Goal: Task Accomplishment & Management: Use online tool/utility

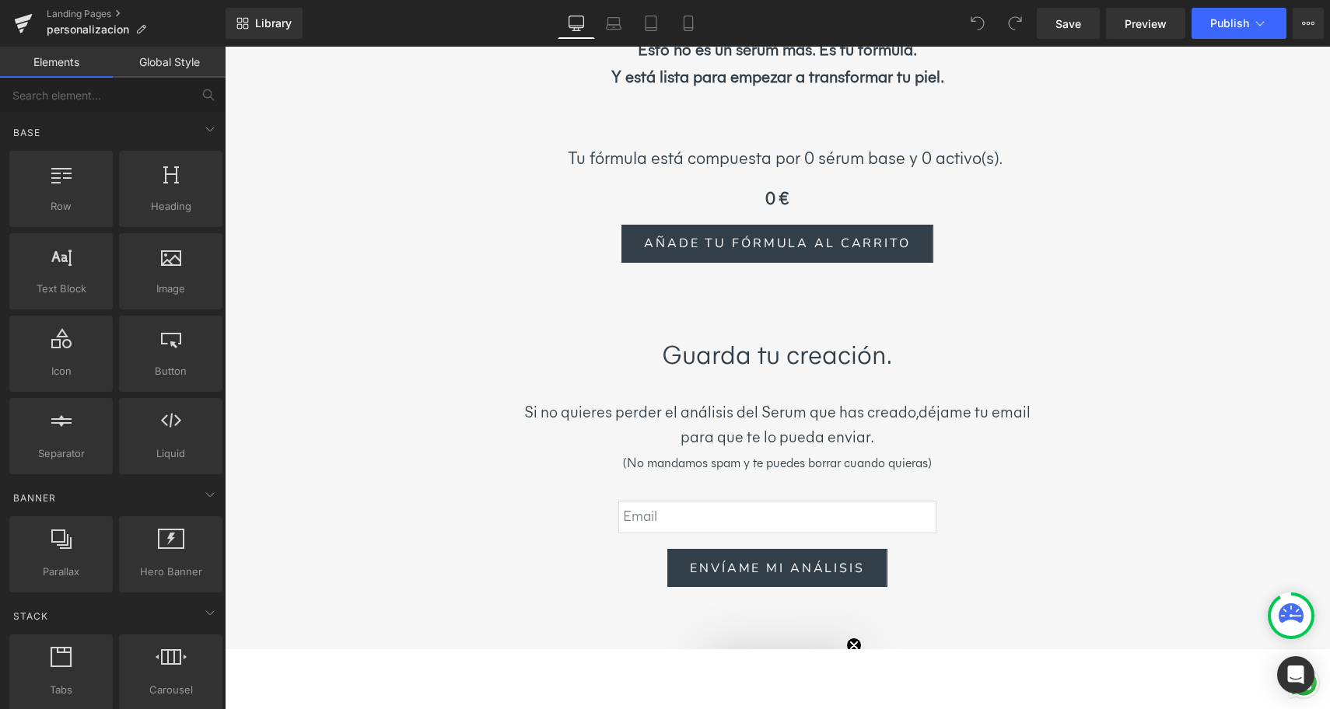
scroll to position [4547, 0]
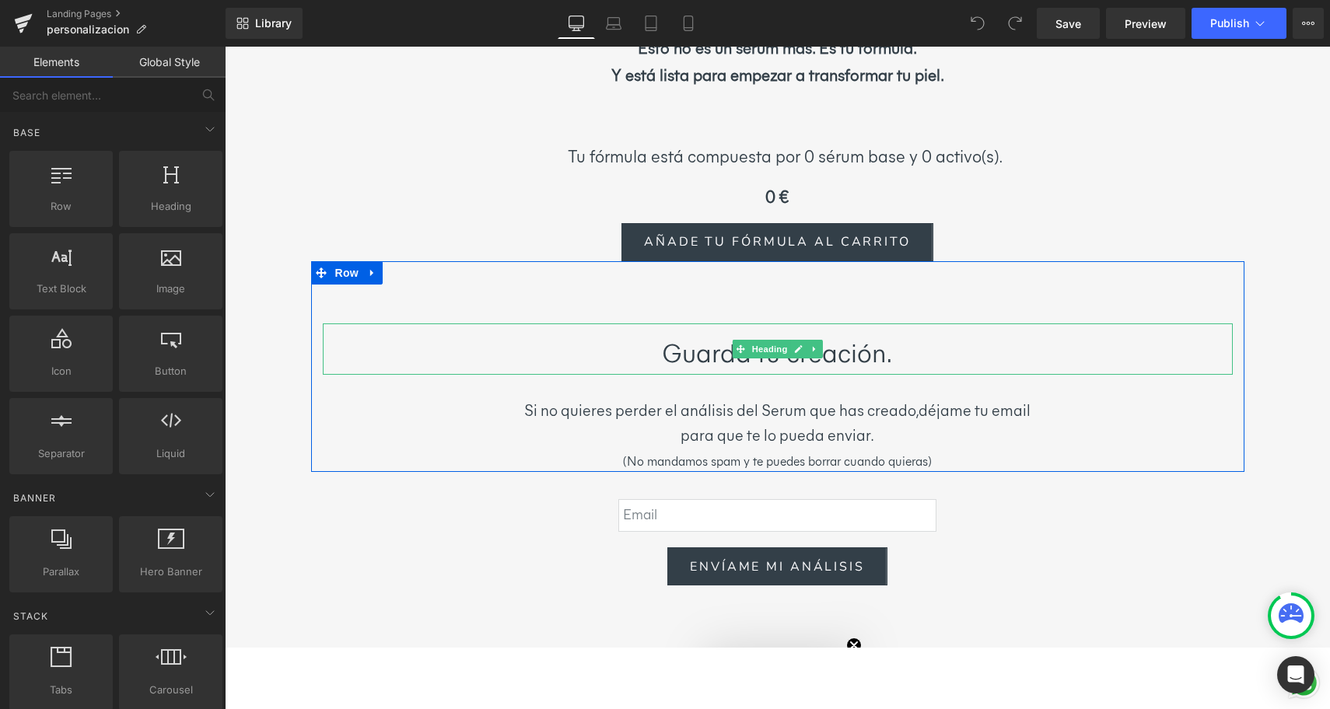
click at [887, 331] on h1 "Guarda tu creación." at bounding box center [778, 353] width 832 height 44
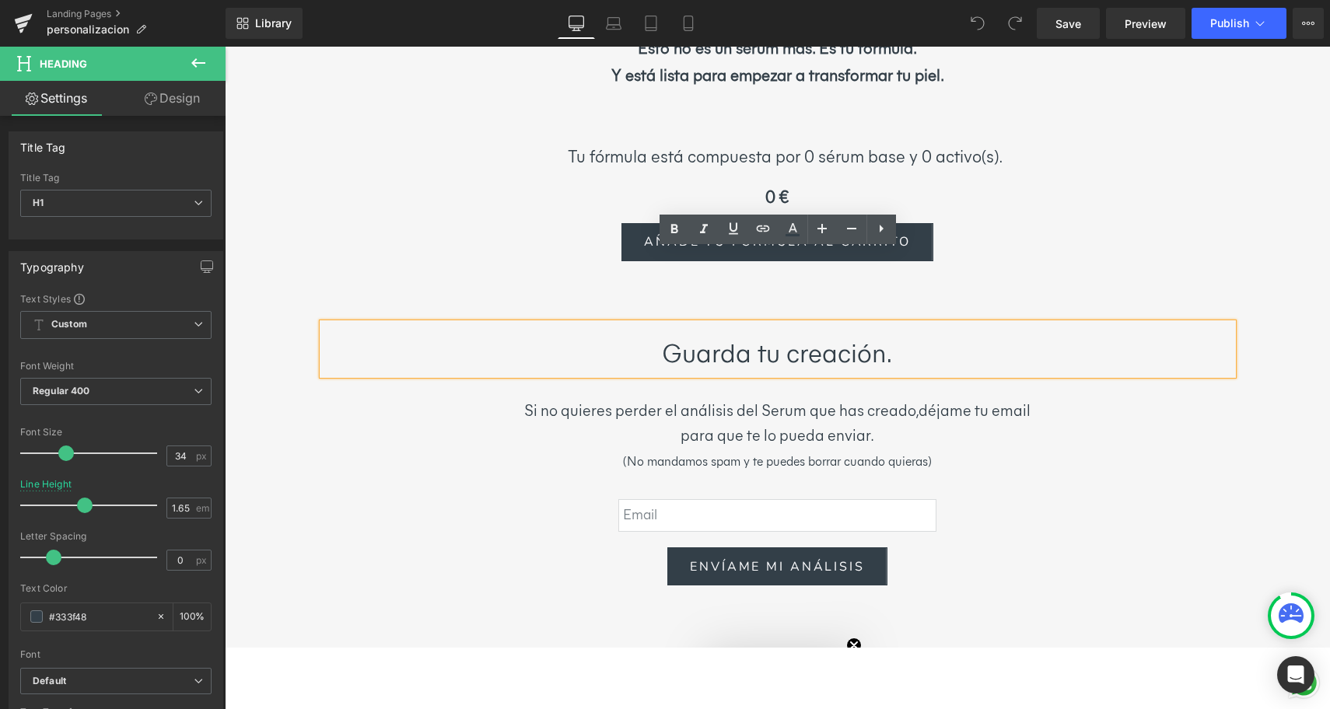
click at [888, 331] on h1 "Guarda tu creación." at bounding box center [778, 353] width 832 height 44
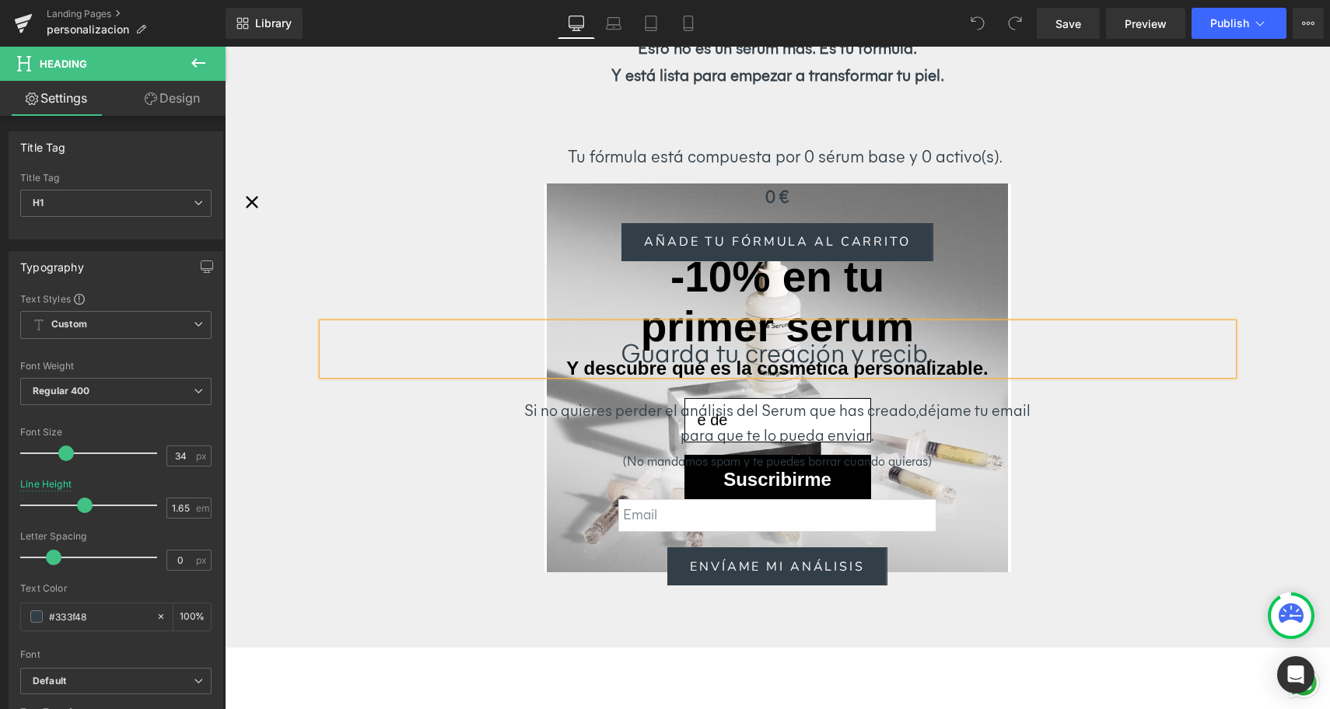
type input "e de"
click at [1063, 261] on div "Guarda tu creación y recib. Heading Si no quieres perder el análisis del Serum …" at bounding box center [777, 367] width 933 height 212
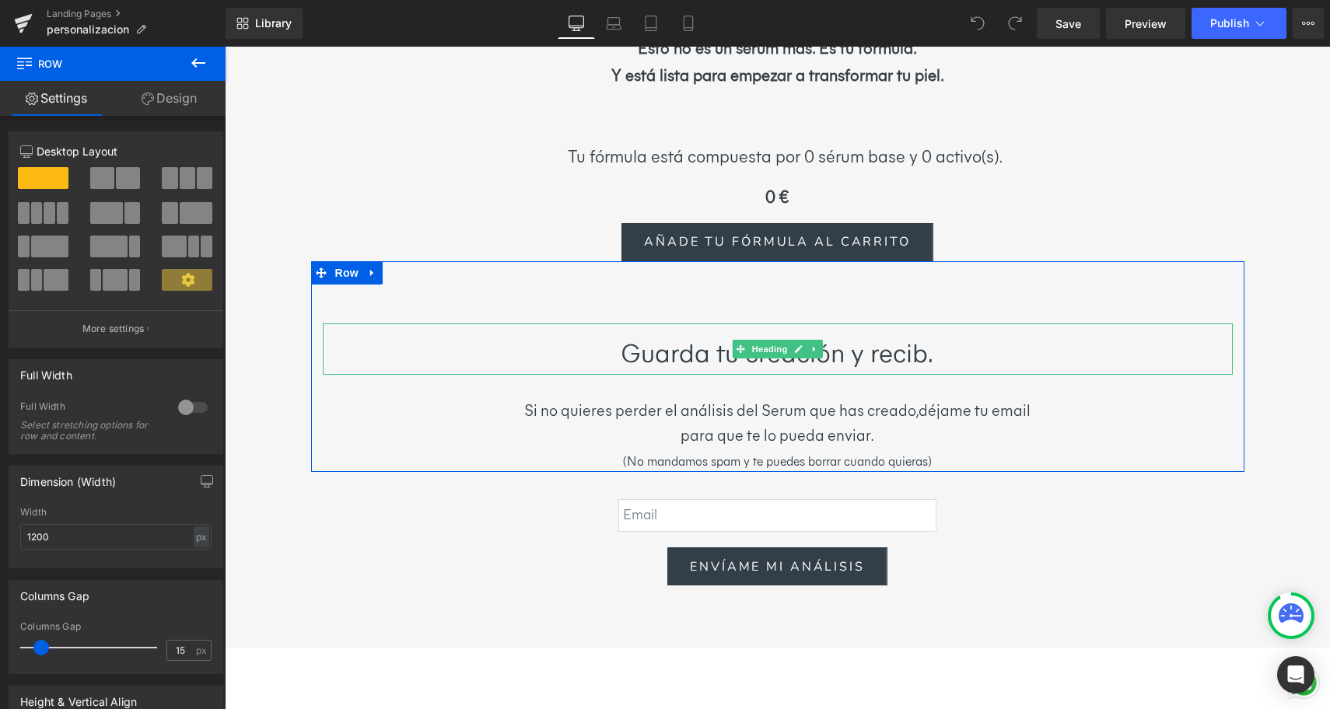
click at [927, 331] on h1 "Guarda tu creación y recib." at bounding box center [778, 353] width 832 height 44
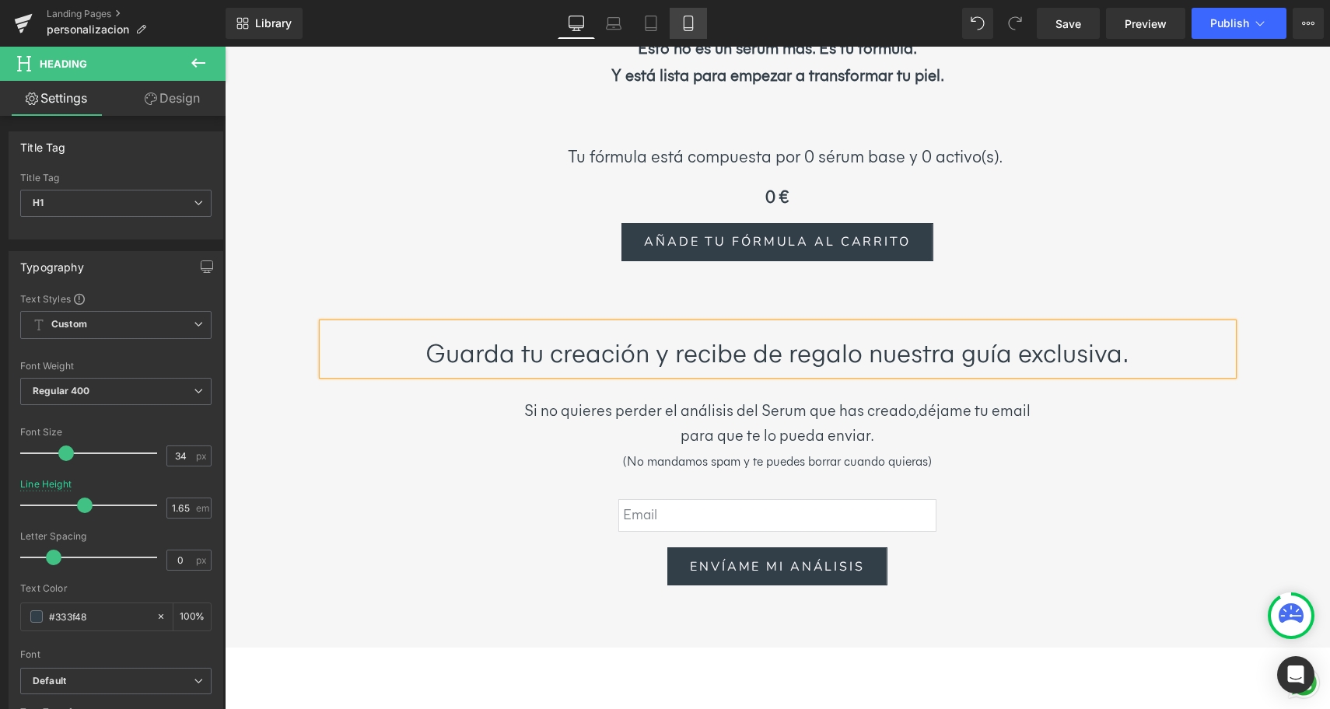
click at [686, 19] on icon at bounding box center [688, 24] width 16 height 16
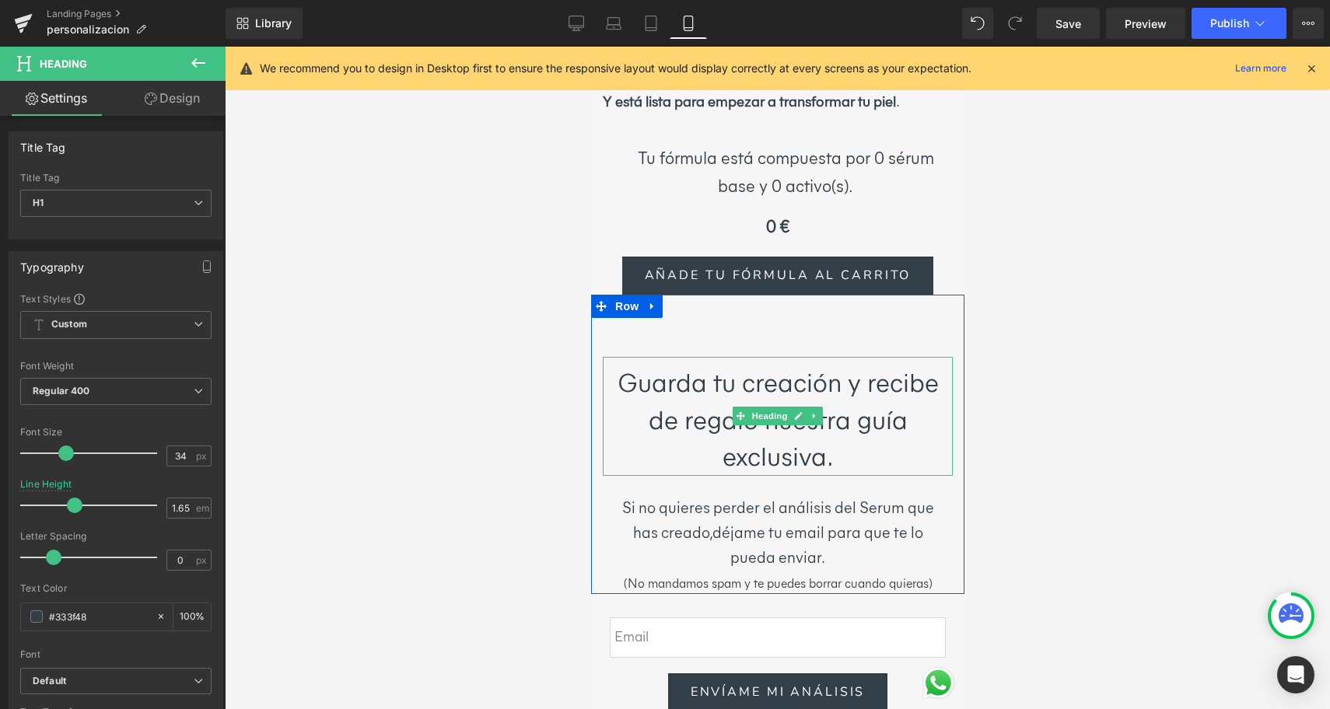
scroll to position [5754, 0]
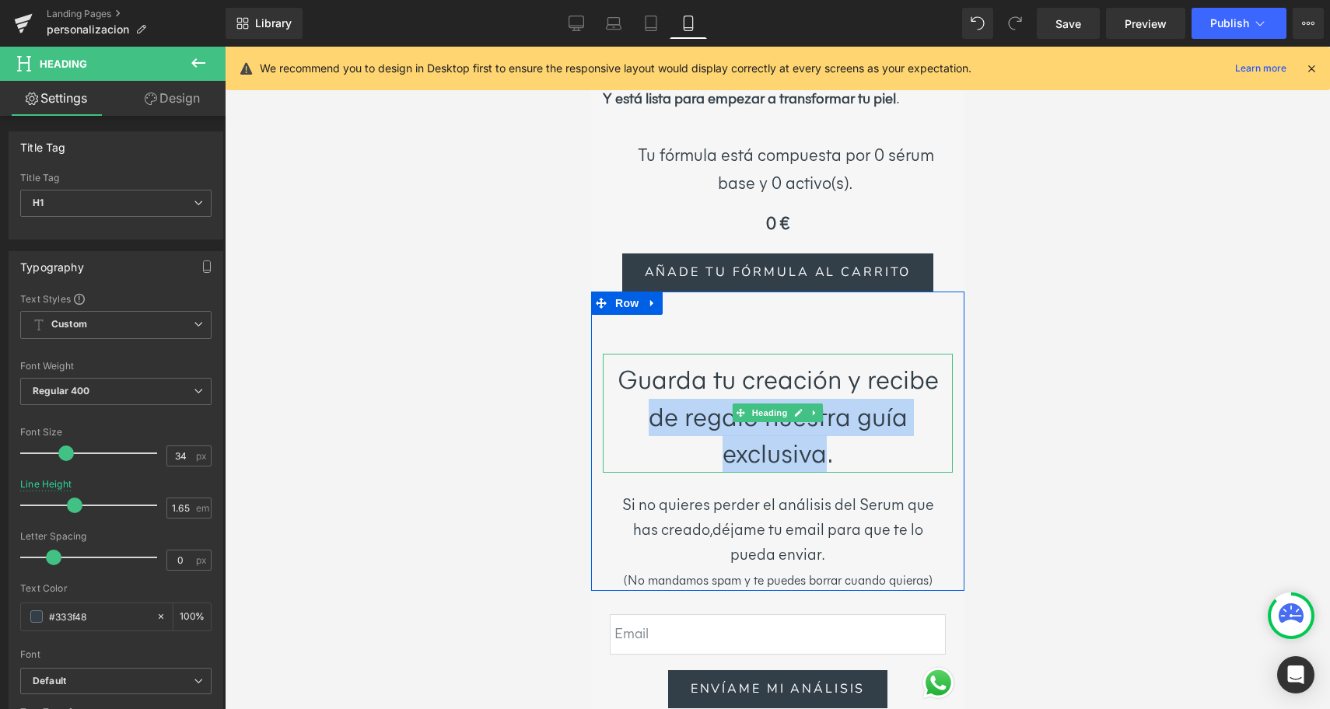
drag, startPoint x: 648, startPoint y: 340, endPoint x: 825, endPoint y: 378, distance: 181.3
click at [825, 378] on h1 "Guarda tu creación y recibe de regalo nuestra guía exclusiva." at bounding box center [777, 417] width 334 height 111
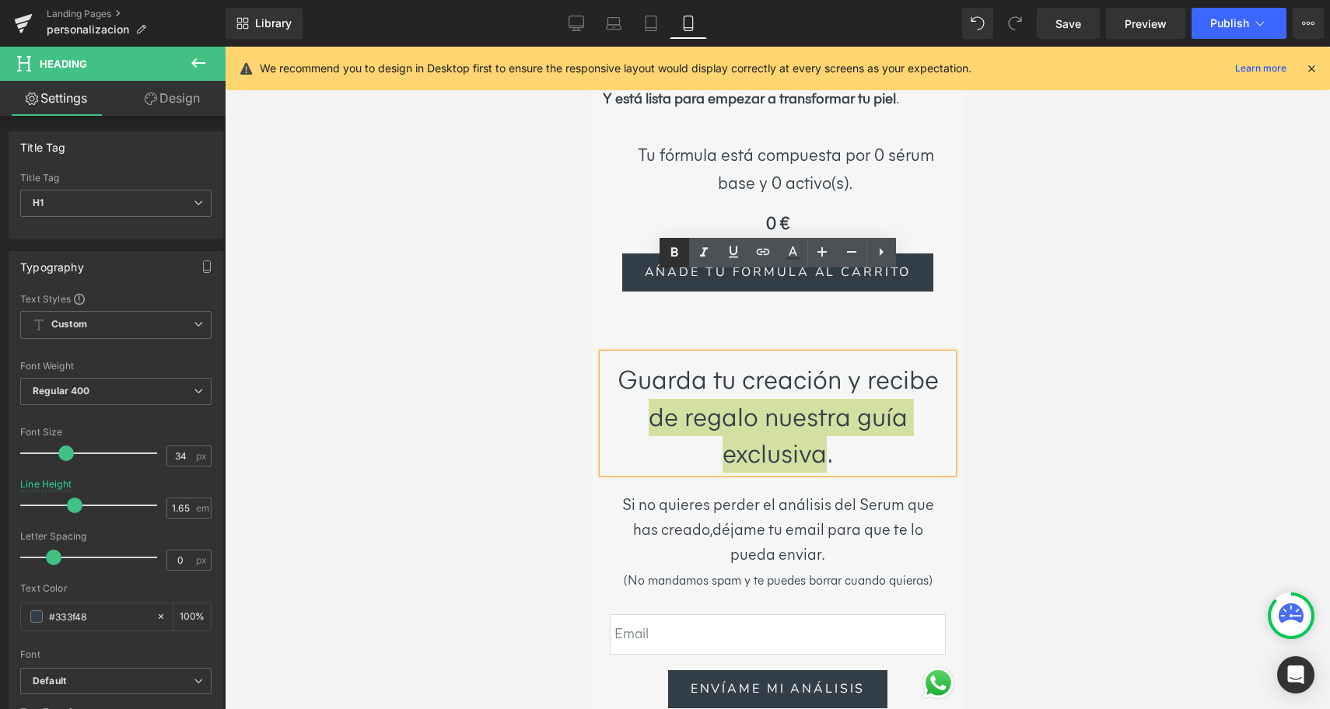
click at [673, 256] on icon at bounding box center [673, 251] width 7 height 9
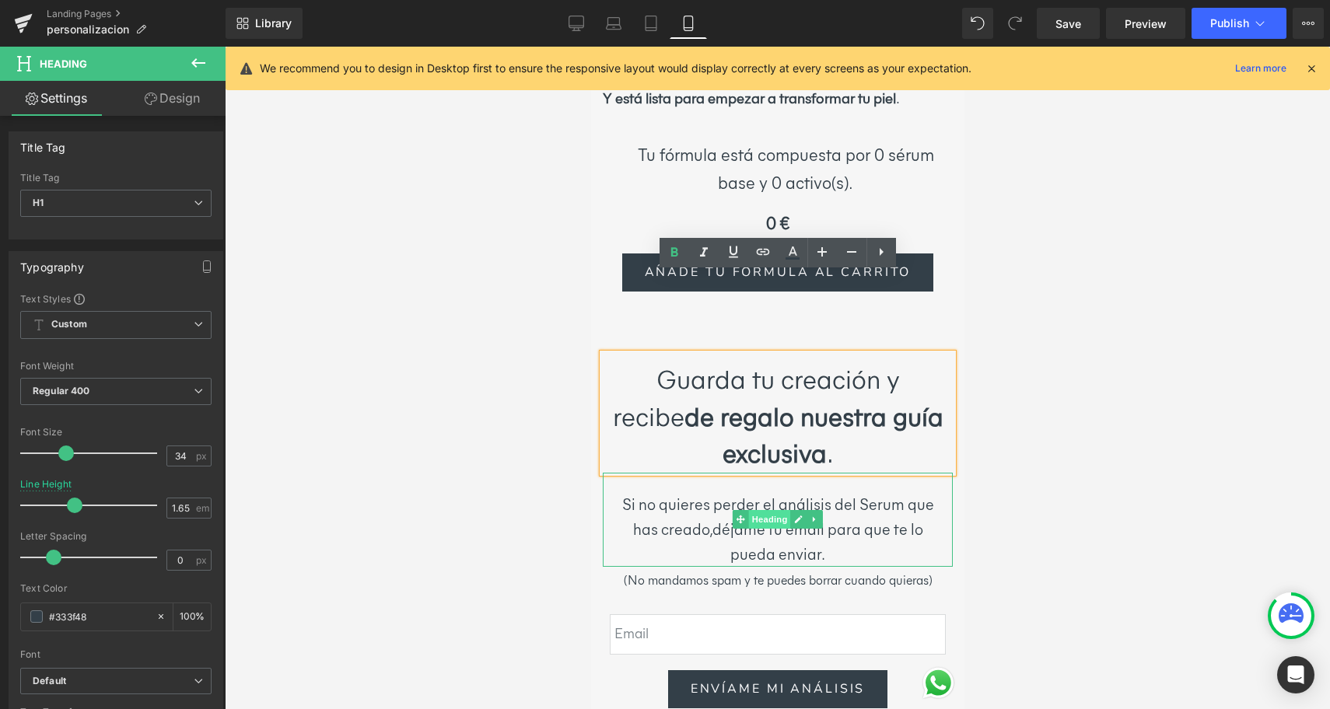
click at [764, 510] on span "Heading" at bounding box center [769, 519] width 42 height 19
click at [846, 492] on h1 "Si no quieres perder el análisis del Serum que has creado, déjame tu email para…" at bounding box center [777, 529] width 327 height 75
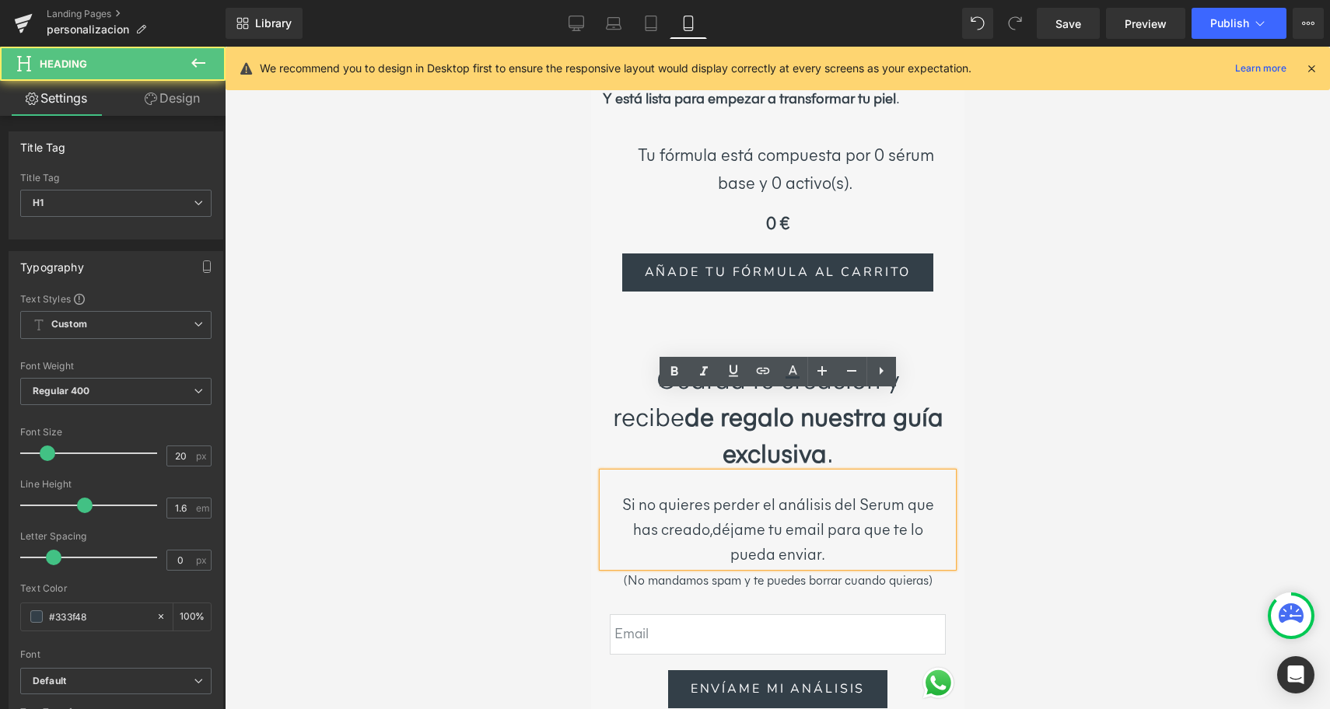
click at [846, 492] on h1 "Si no quieres perder el análisis del Serum que has creado, déjame tu email para…" at bounding box center [777, 529] width 327 height 75
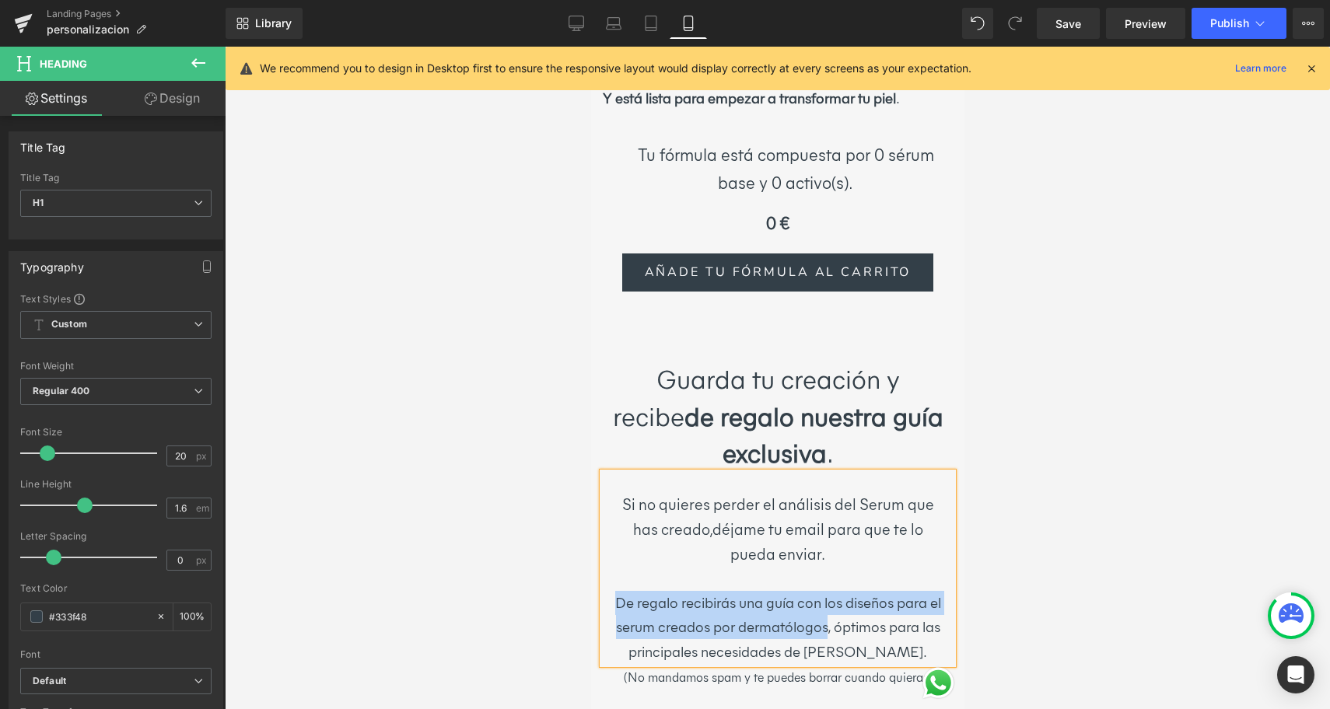
drag, startPoint x: 620, startPoint y: 524, endPoint x: 842, endPoint y: 547, distance: 223.5
click at [842, 591] on div "De regalo recibirás una guía con los diseños para el serum creados por dermatól…" at bounding box center [777, 627] width 327 height 73
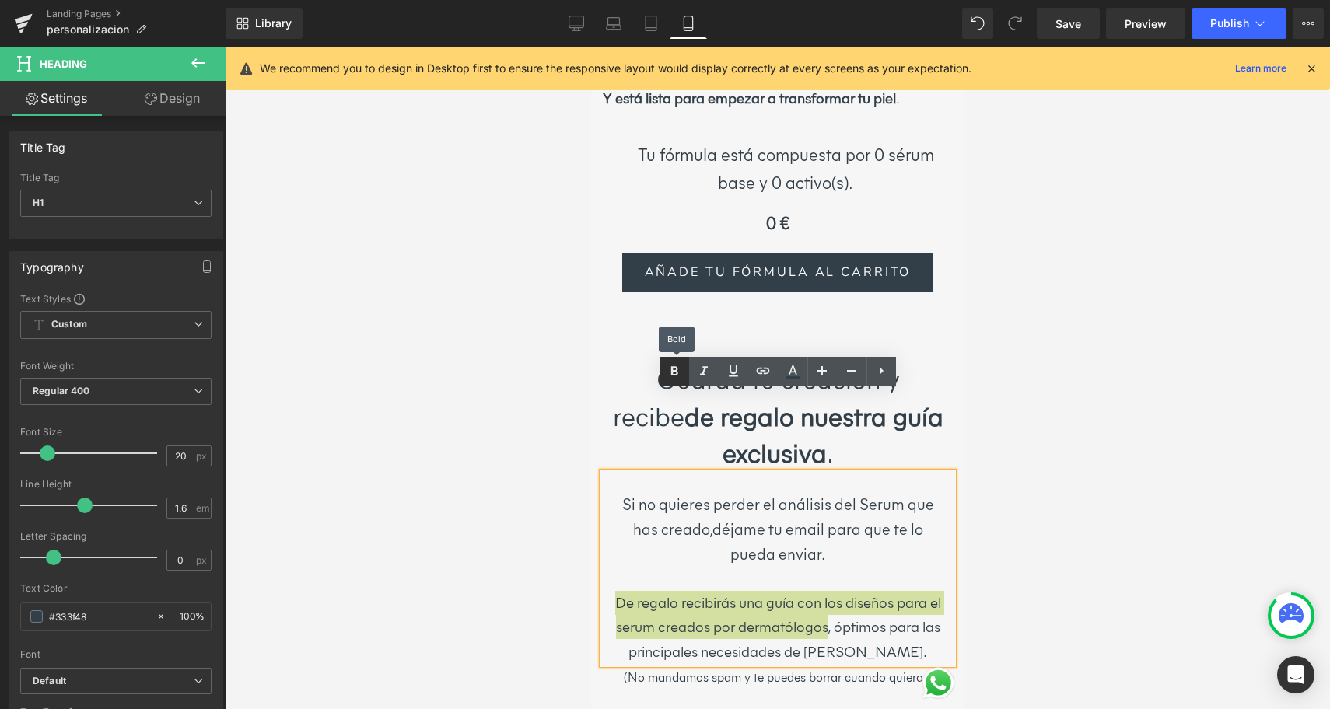
click at [673, 376] on icon at bounding box center [673, 370] width 7 height 9
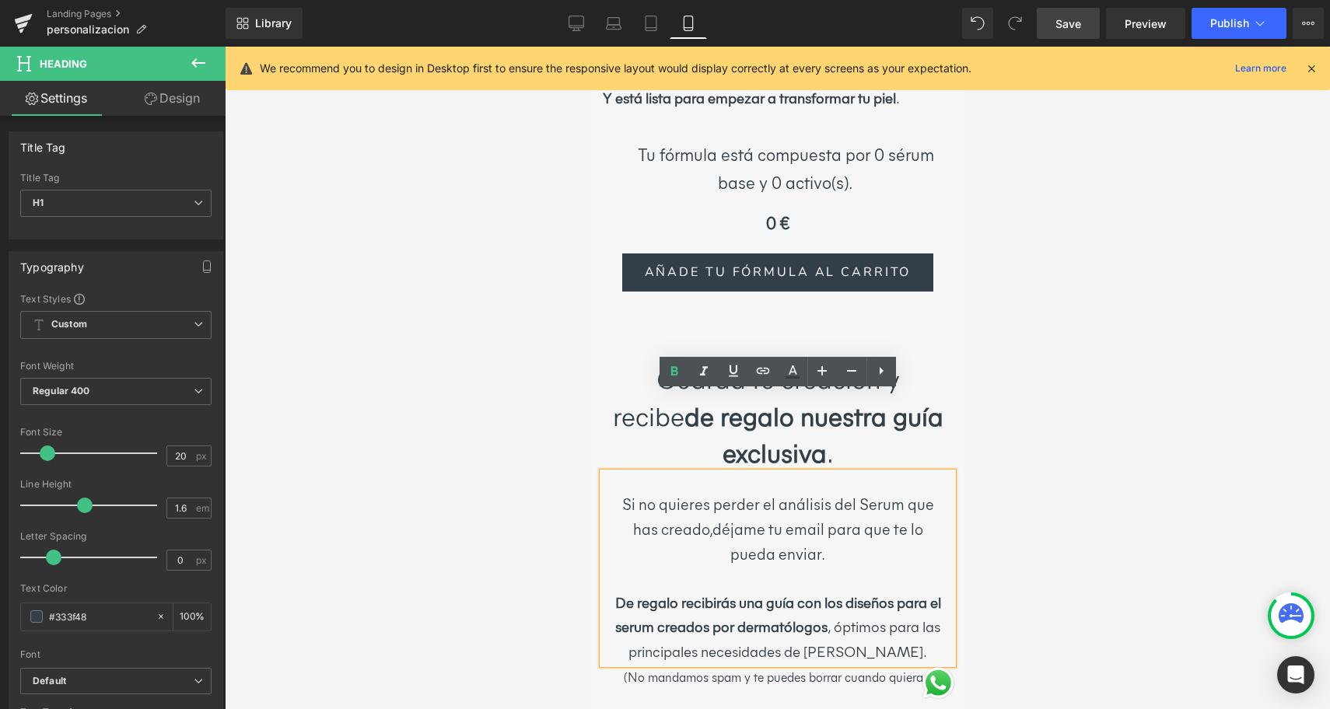
click at [1072, 27] on span "Save" at bounding box center [1068, 24] width 26 height 16
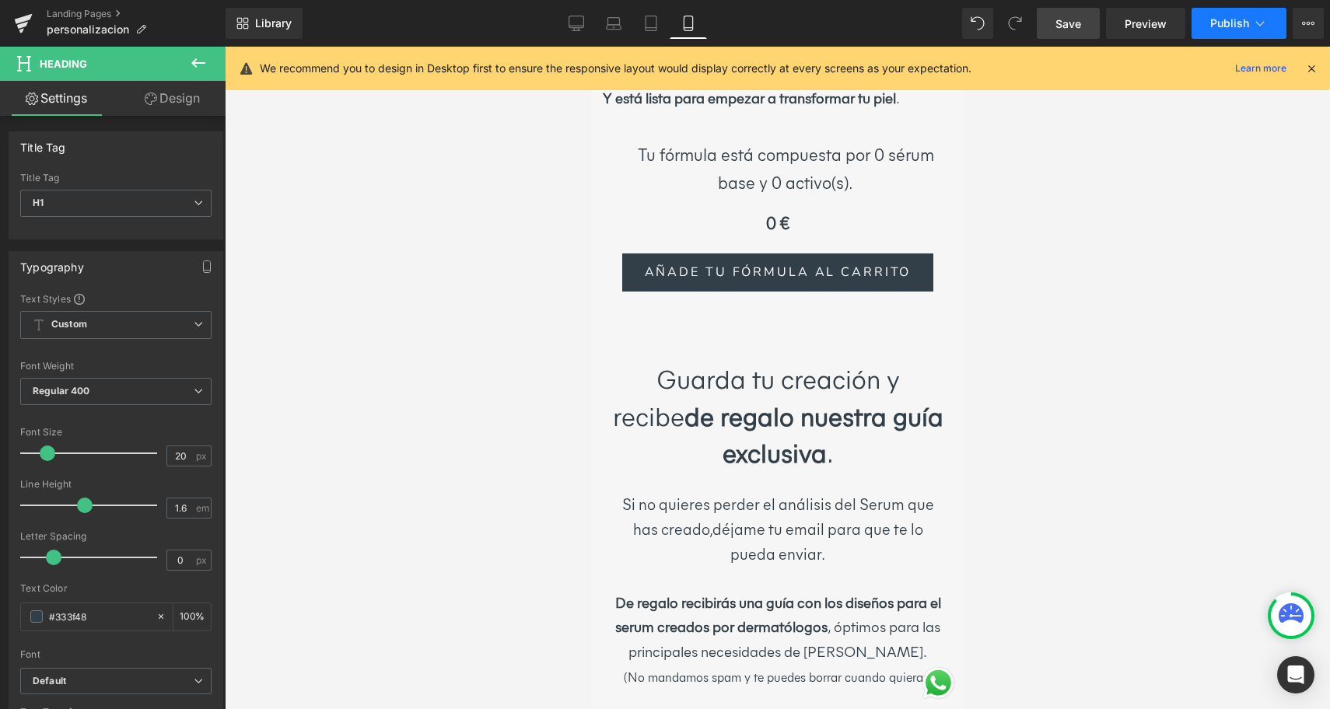
click at [1227, 26] on span "Publish" at bounding box center [1229, 23] width 39 height 12
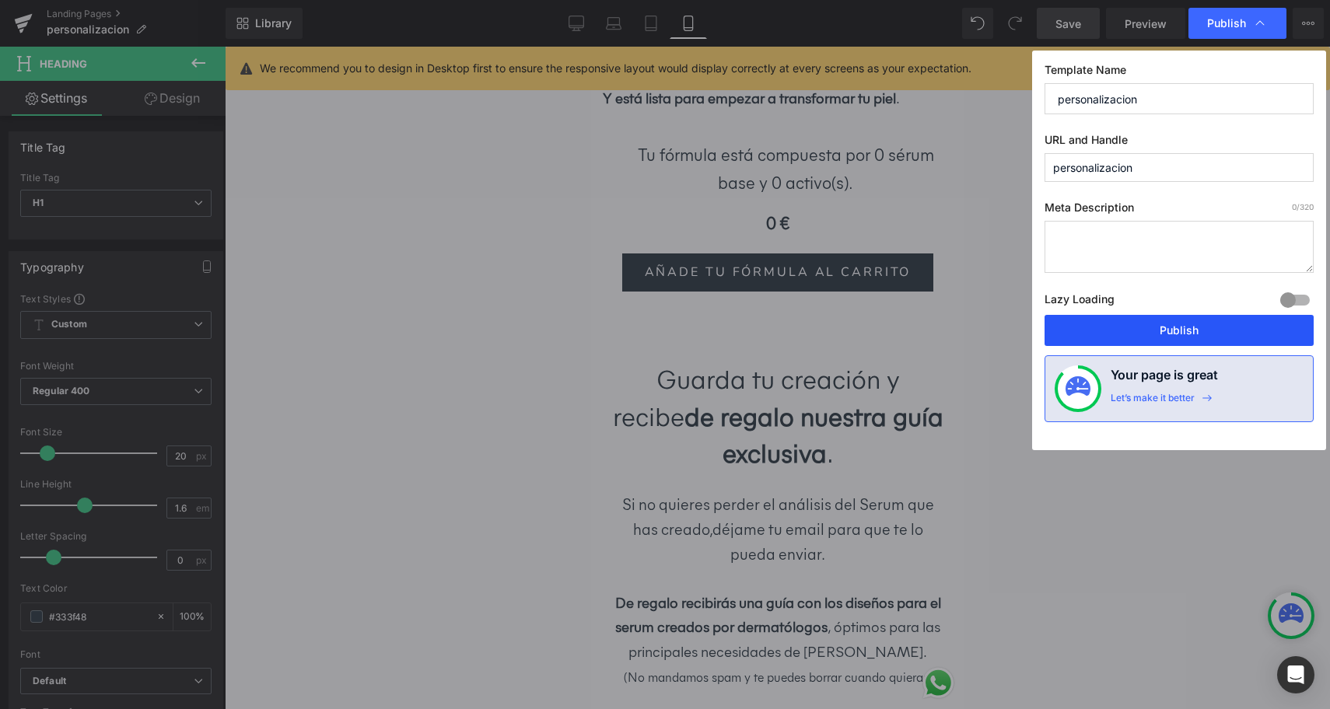
click at [1153, 334] on button "Publish" at bounding box center [1178, 330] width 269 height 31
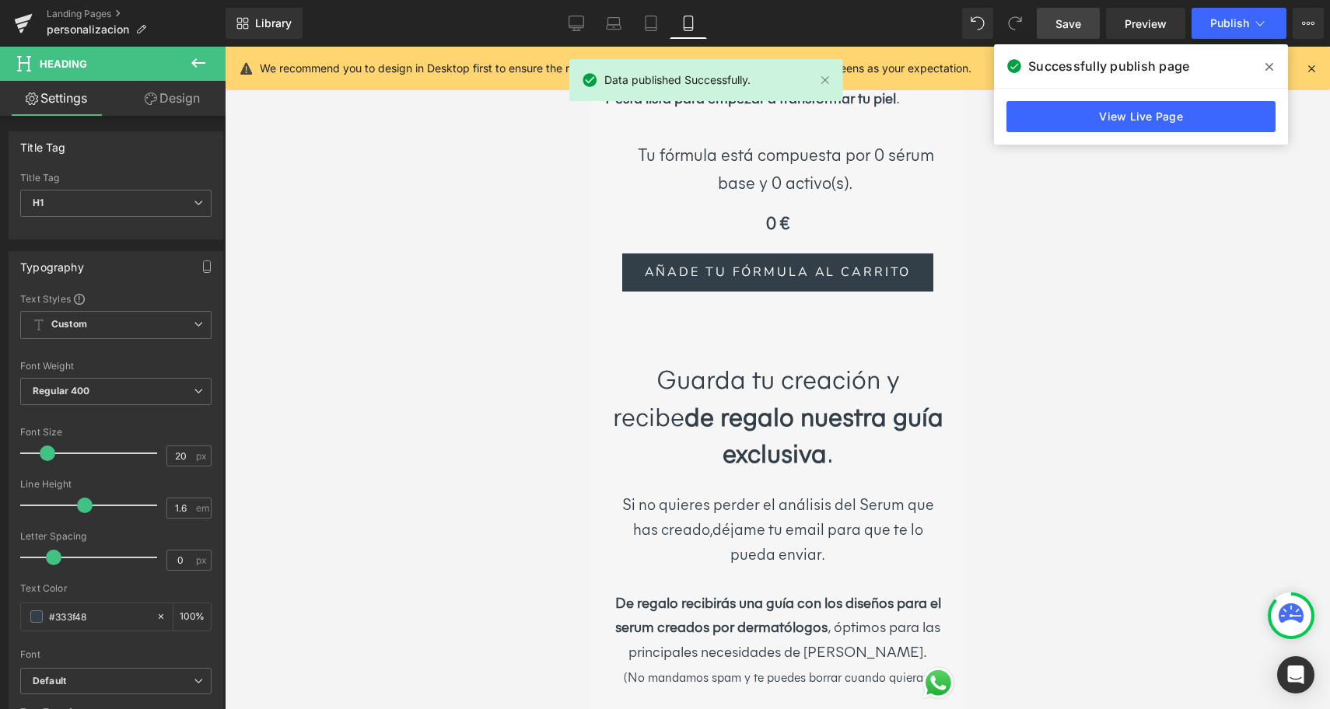
click at [1271, 68] on icon at bounding box center [1269, 67] width 8 height 8
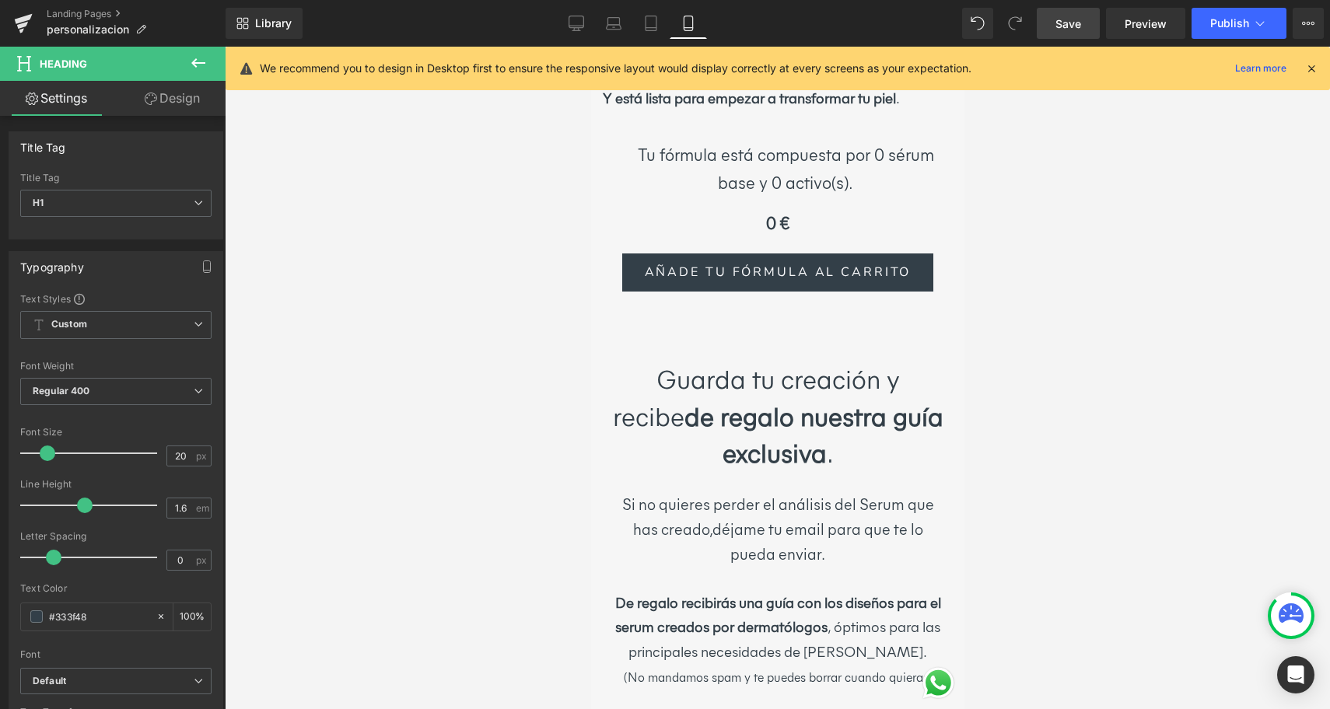
click at [1211, 197] on div at bounding box center [777, 378] width 1105 height 663
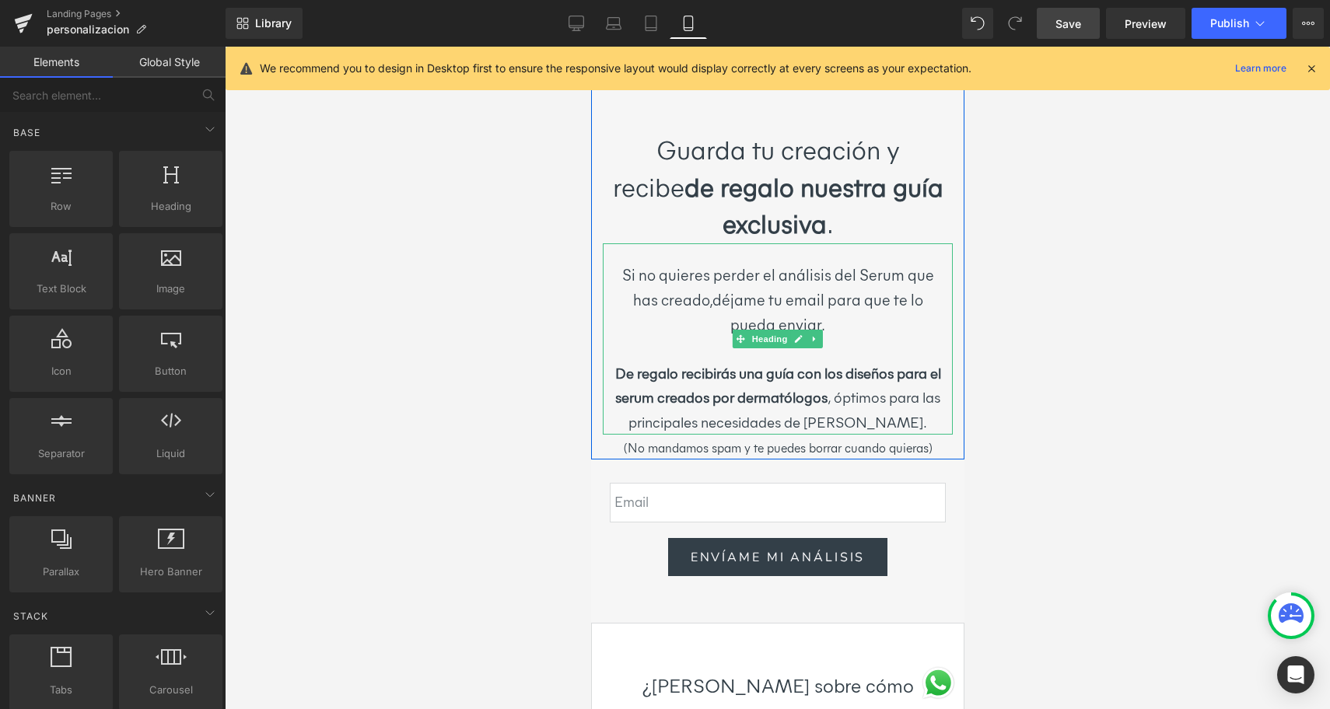
scroll to position [6021, 0]
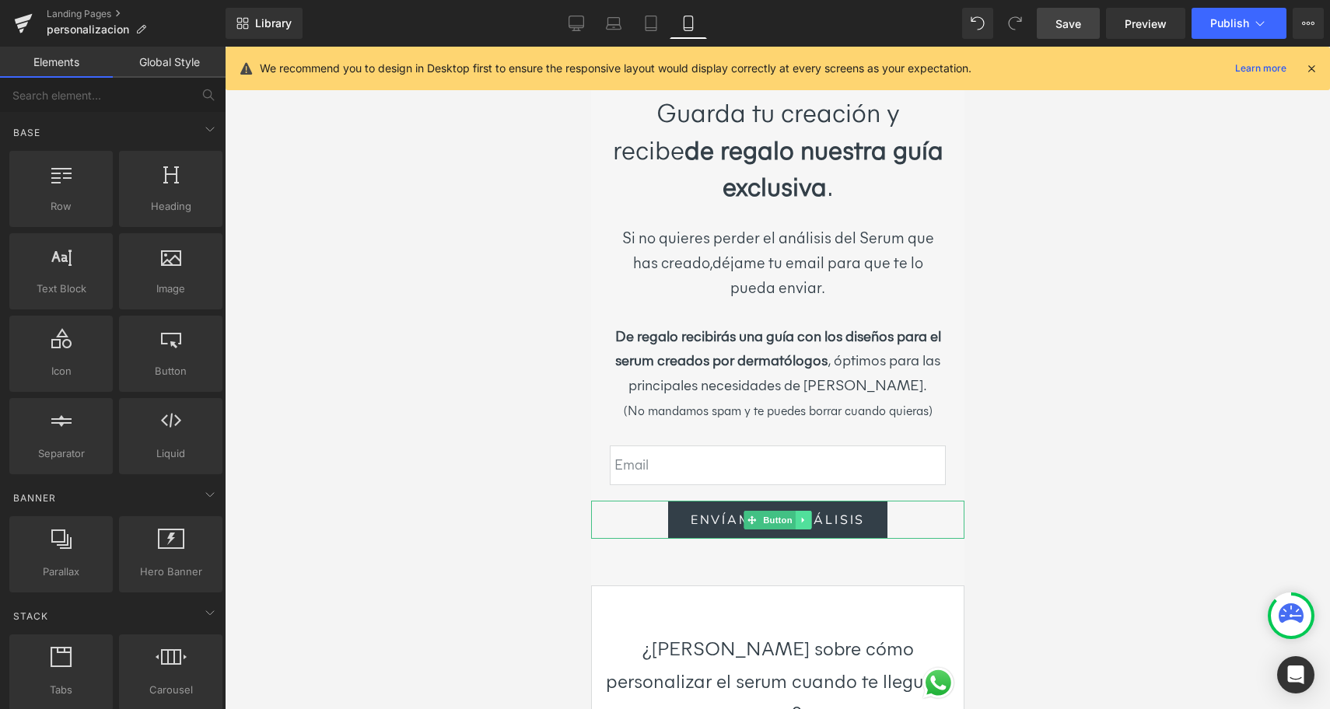
click at [802, 516] on icon at bounding box center [803, 520] width 9 height 9
click at [754, 511] on link "Button" at bounding box center [744, 520] width 51 height 19
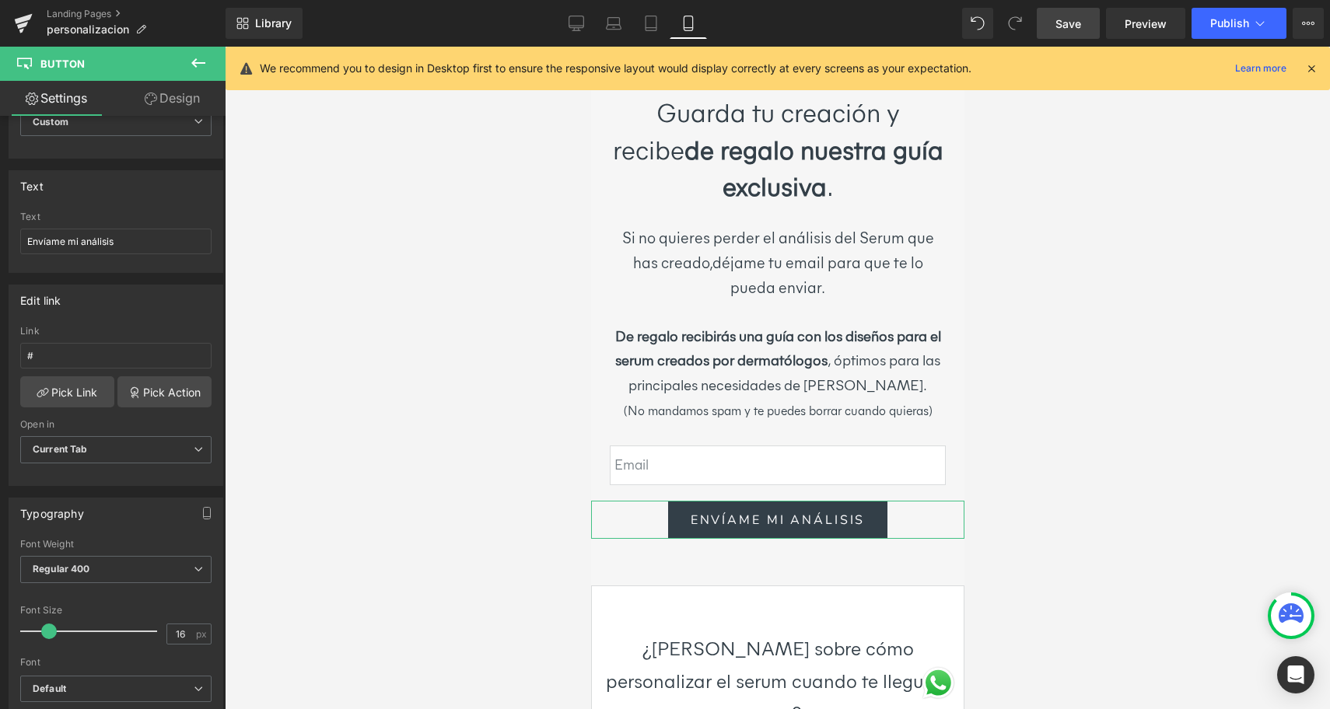
scroll to position [91, 0]
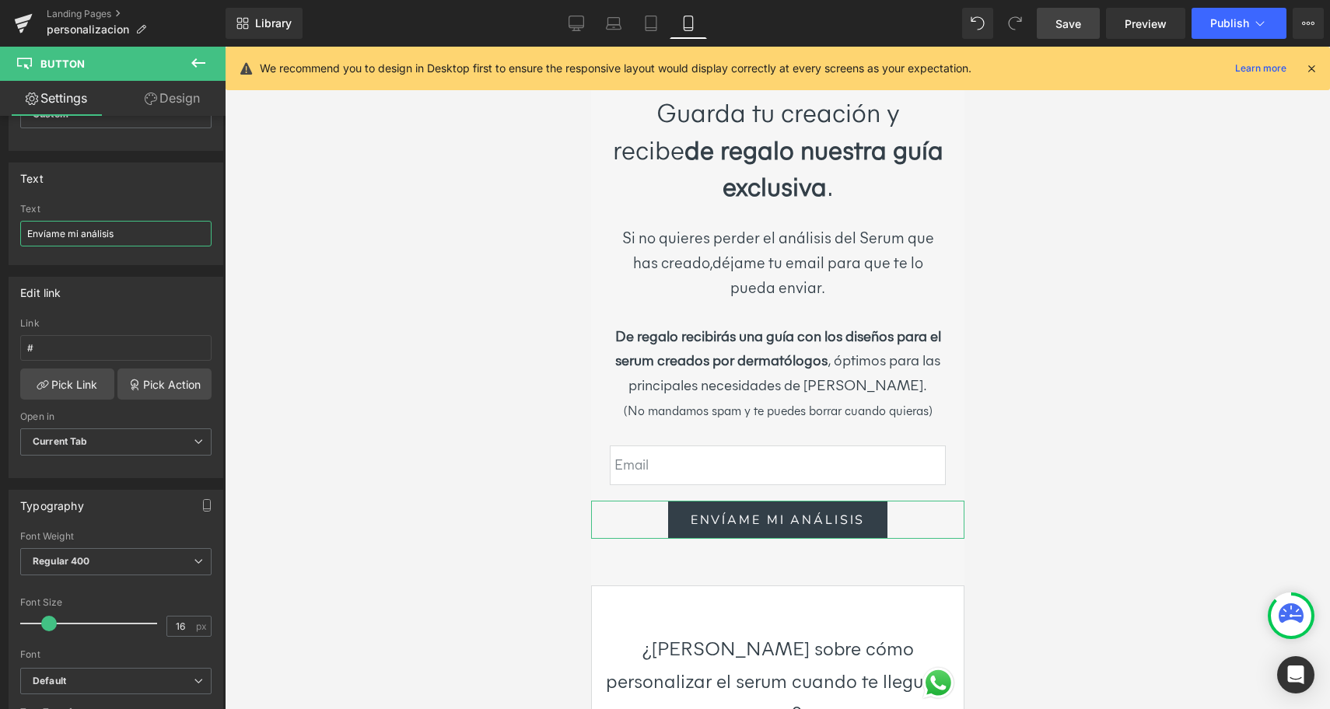
click at [124, 237] on input "Envíame mi análisis" at bounding box center [115, 234] width 191 height 26
type input "Envíame mi análisis y la guía"
click at [1075, 30] on span "Save" at bounding box center [1068, 24] width 26 height 16
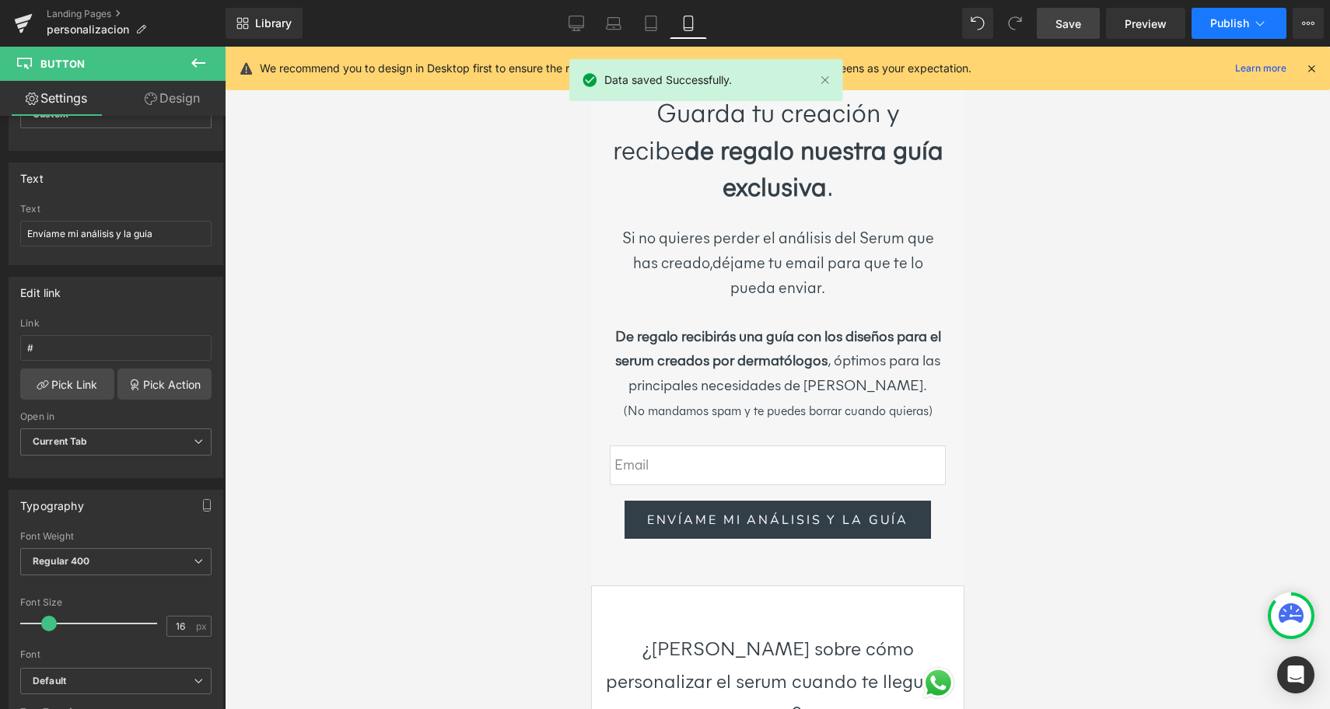
click at [1219, 22] on span "Publish" at bounding box center [1229, 23] width 39 height 12
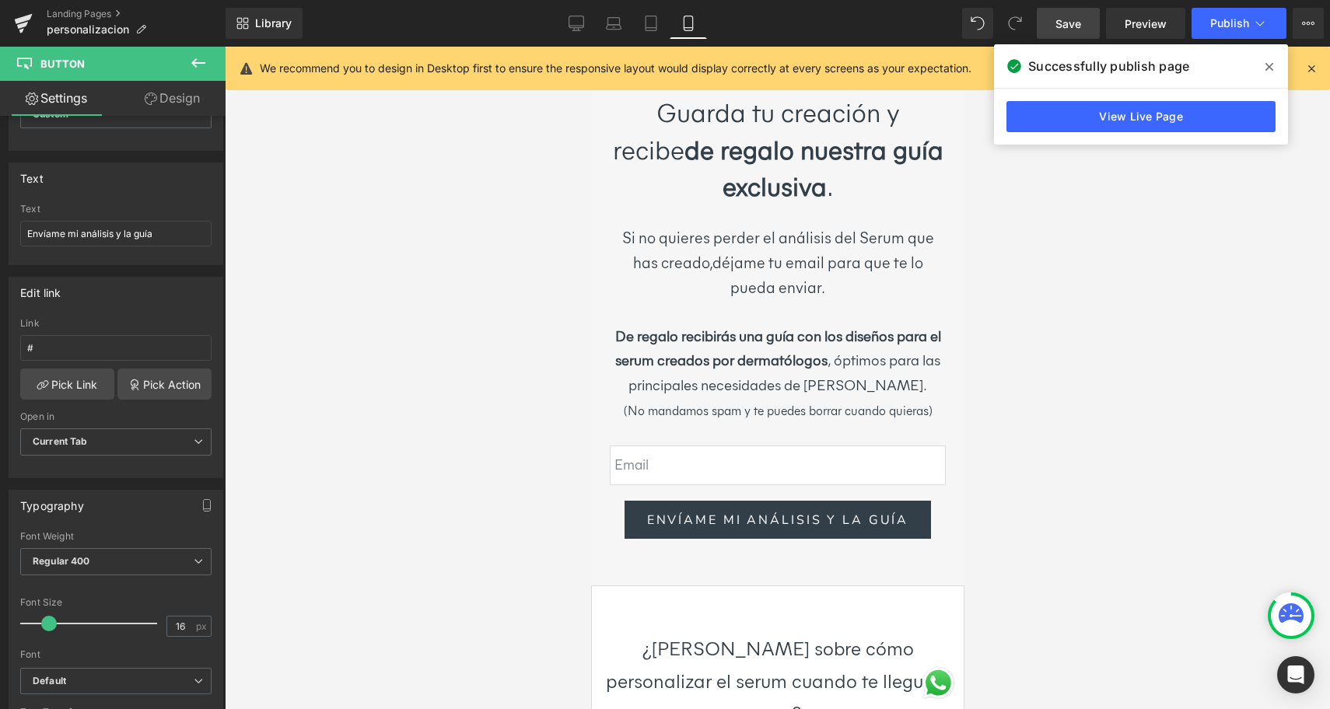
click at [0, 0] on icon at bounding box center [0, 0] width 0 height 0
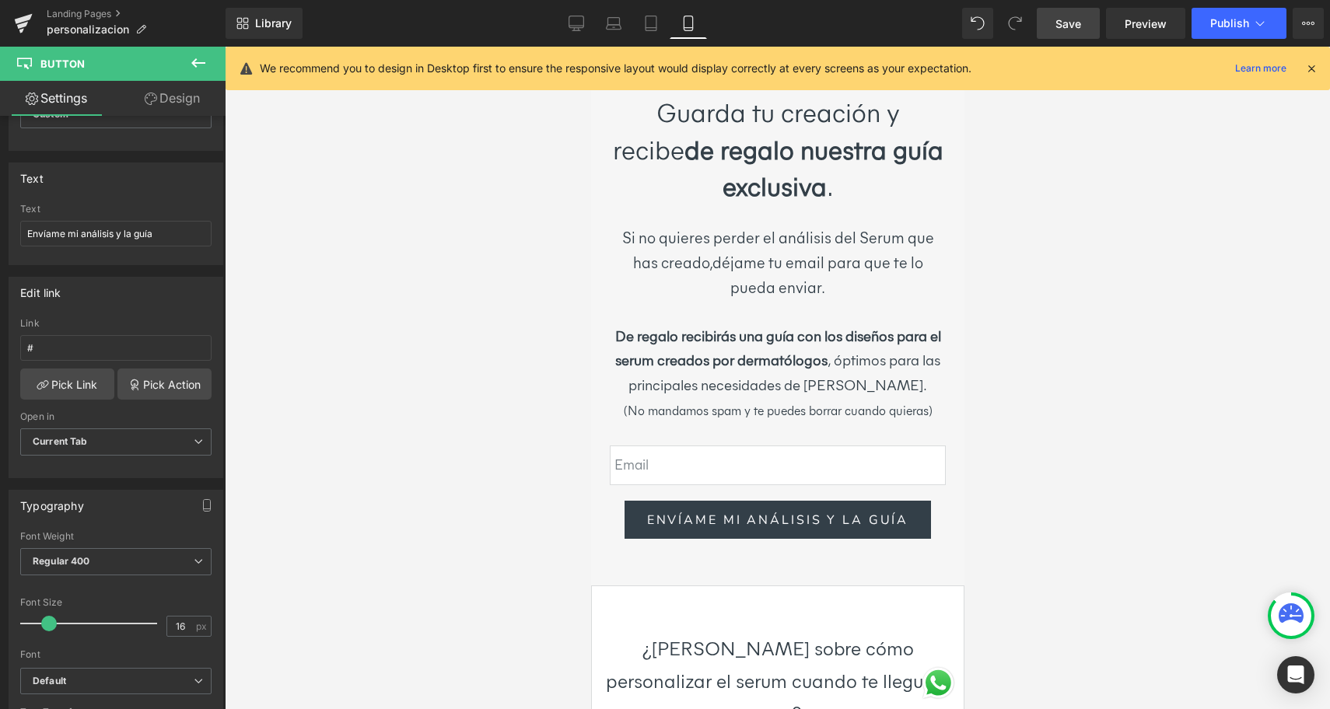
click at [1310, 66] on icon at bounding box center [1311, 68] width 14 height 14
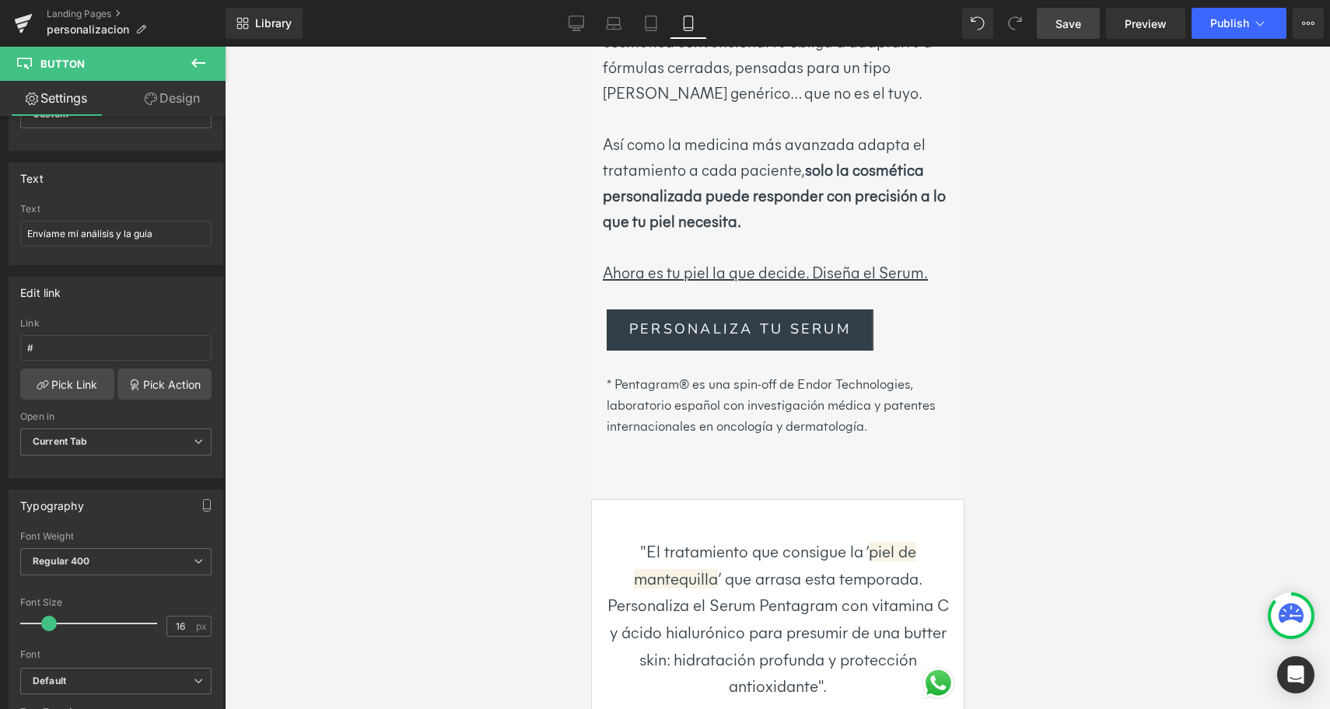
scroll to position [0, 0]
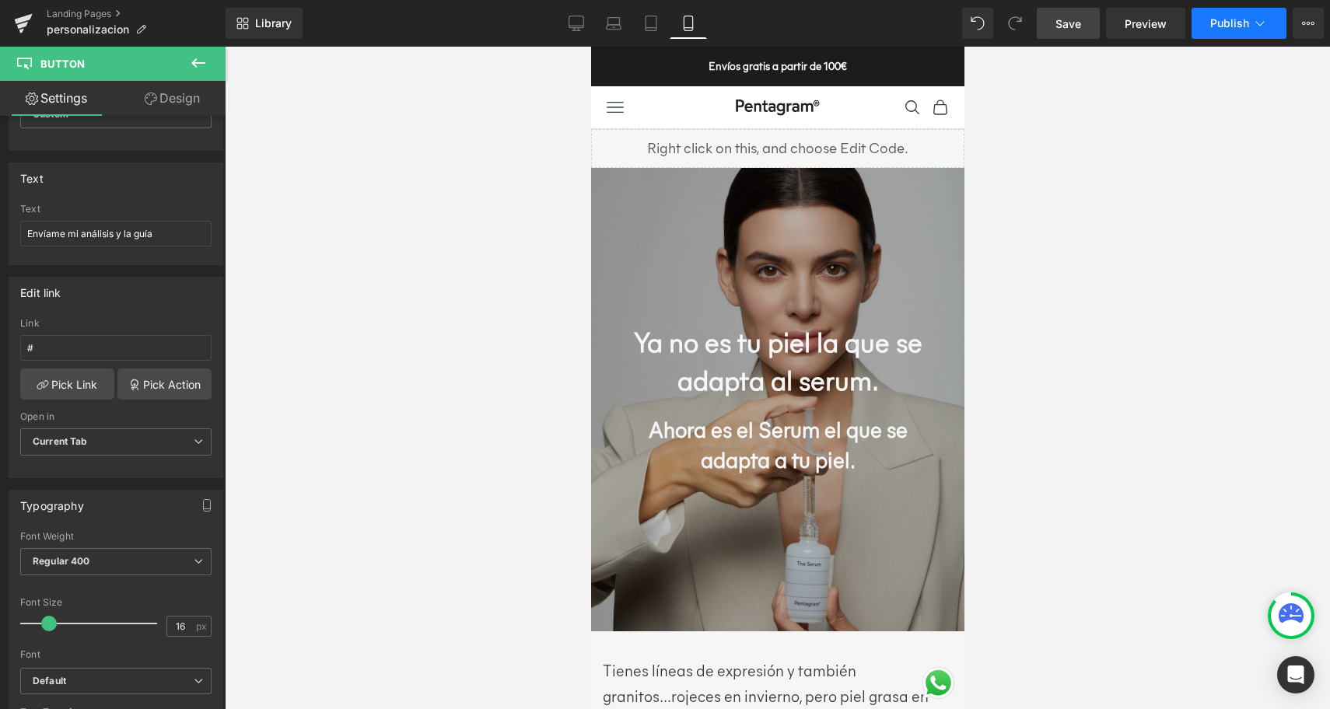
click at [1228, 25] on span "Publish" at bounding box center [1229, 23] width 39 height 12
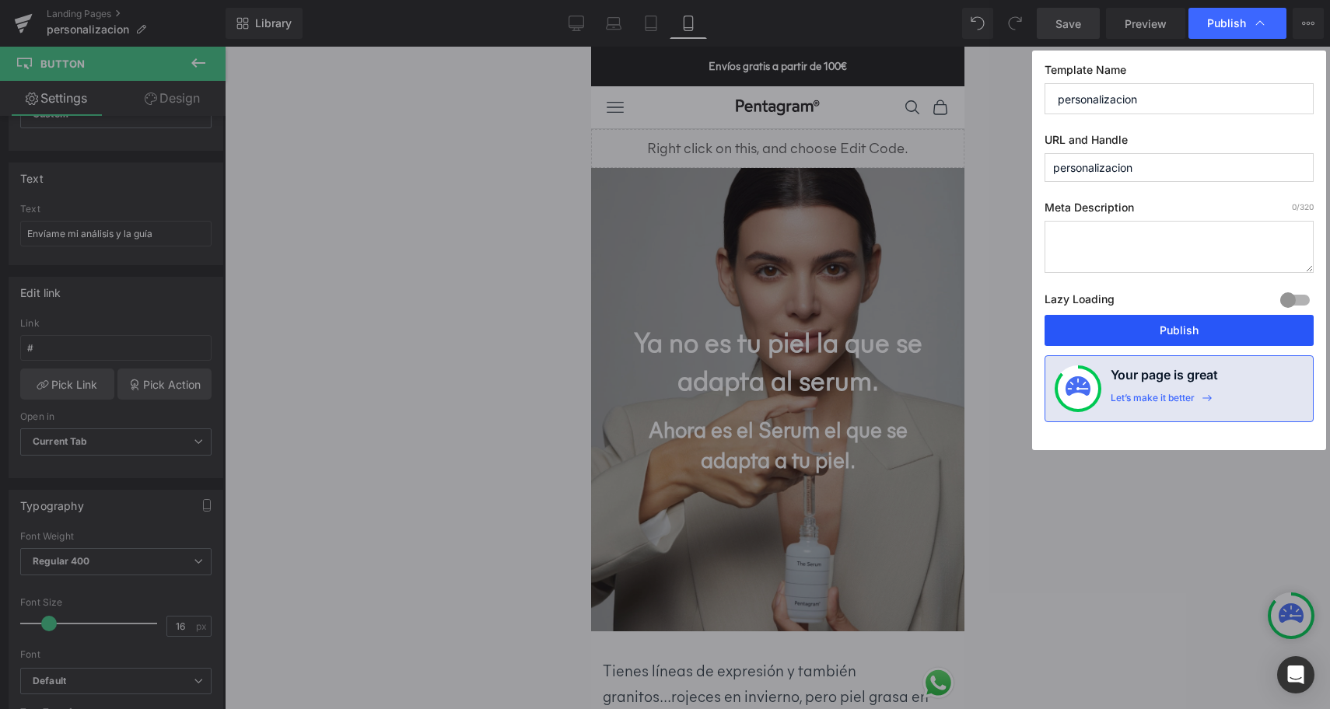
click at [0, 0] on button "Publish" at bounding box center [0, 0] width 0 height 0
